Goal: Navigation & Orientation: Understand site structure

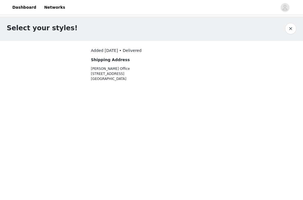
click at [292, 27] on button "button" at bounding box center [290, 28] width 11 height 11
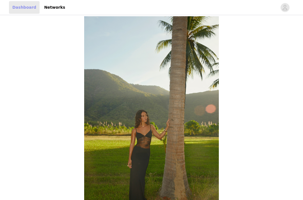
click at [16, 9] on link "Dashboard" at bounding box center [24, 7] width 31 height 13
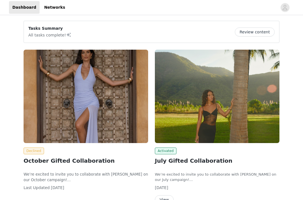
click at [53, 88] on img at bounding box center [86, 97] width 125 height 94
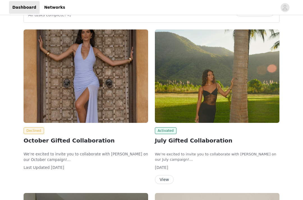
click at [69, 88] on img at bounding box center [86, 76] width 125 height 94
click at [87, 73] on img at bounding box center [86, 76] width 125 height 94
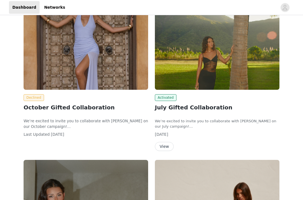
scroll to position [0, 0]
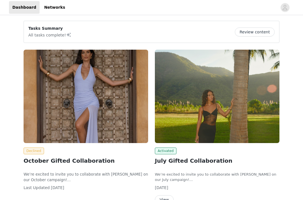
click at [65, 68] on img at bounding box center [86, 97] width 125 height 94
click at [47, 4] on link "Networks" at bounding box center [55, 7] width 28 height 13
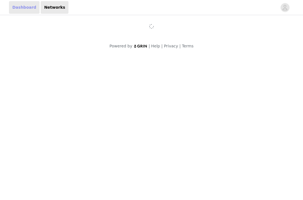
click at [17, 4] on link "Dashboard" at bounding box center [24, 7] width 31 height 13
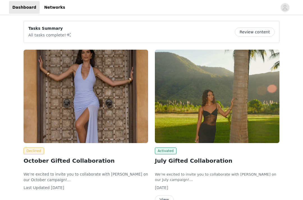
click at [98, 52] on img at bounding box center [86, 97] width 125 height 94
click at [42, 138] on img at bounding box center [86, 97] width 125 height 94
click at [44, 7] on link "Networks" at bounding box center [55, 7] width 28 height 13
